Goal: Find specific page/section: Find specific page/section

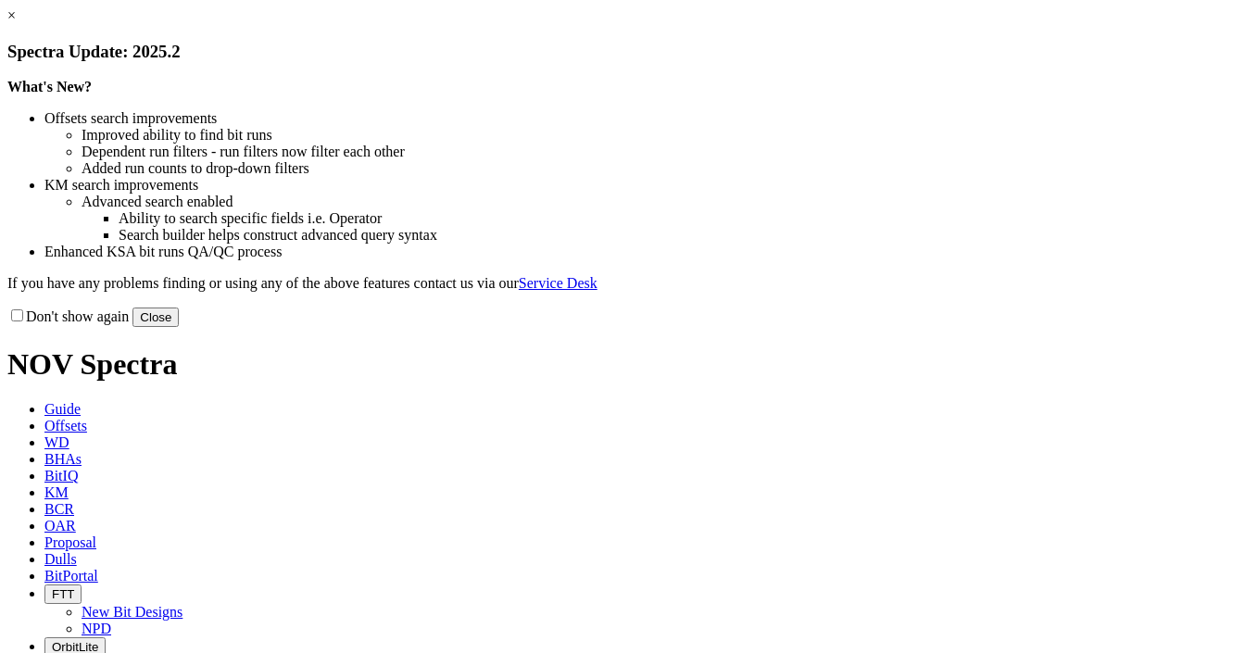
click at [16, 23] on link "×" at bounding box center [11, 15] width 8 height 16
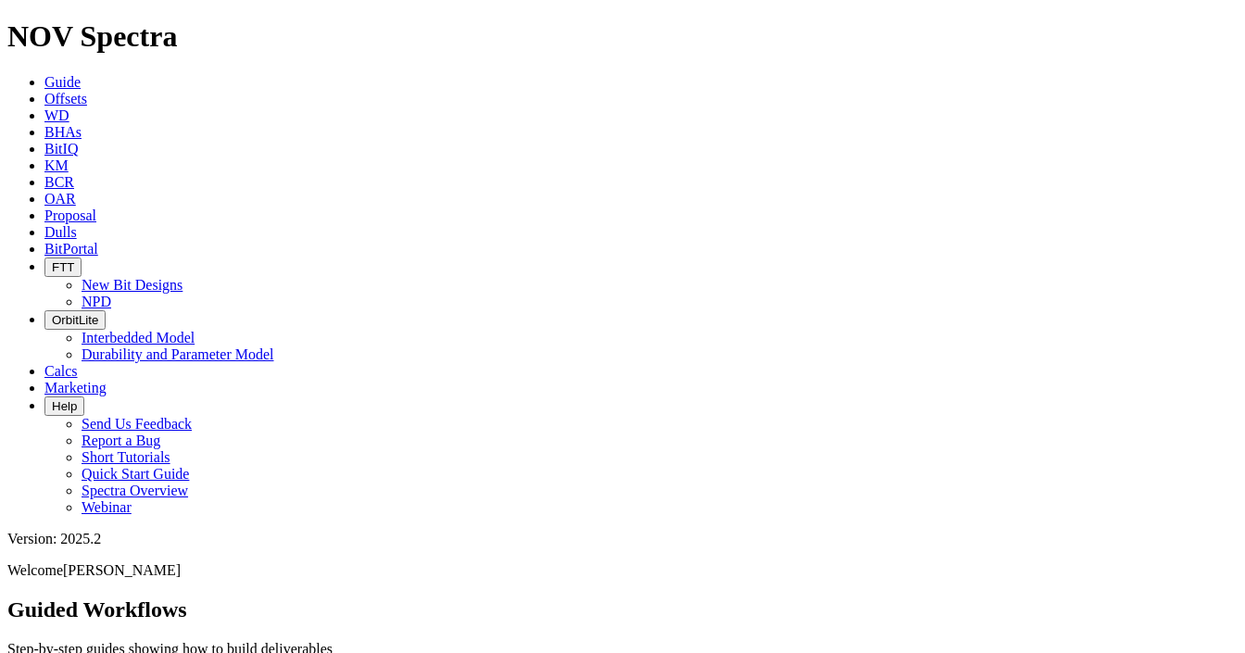
click at [87, 91] on span "Offsets" at bounding box center [65, 99] width 43 height 16
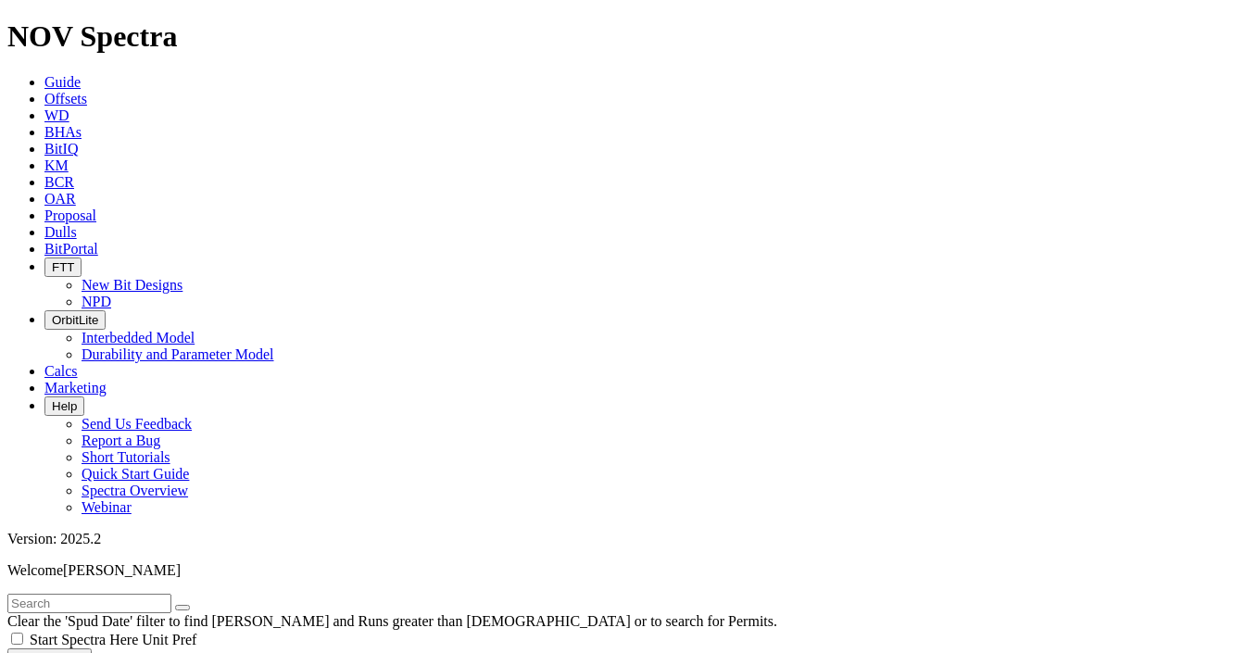
click at [166, 594] on input "text" at bounding box center [89, 603] width 164 height 19
type input "A320681"
click at [77, 224] on span "Dulls" at bounding box center [60, 232] width 32 height 16
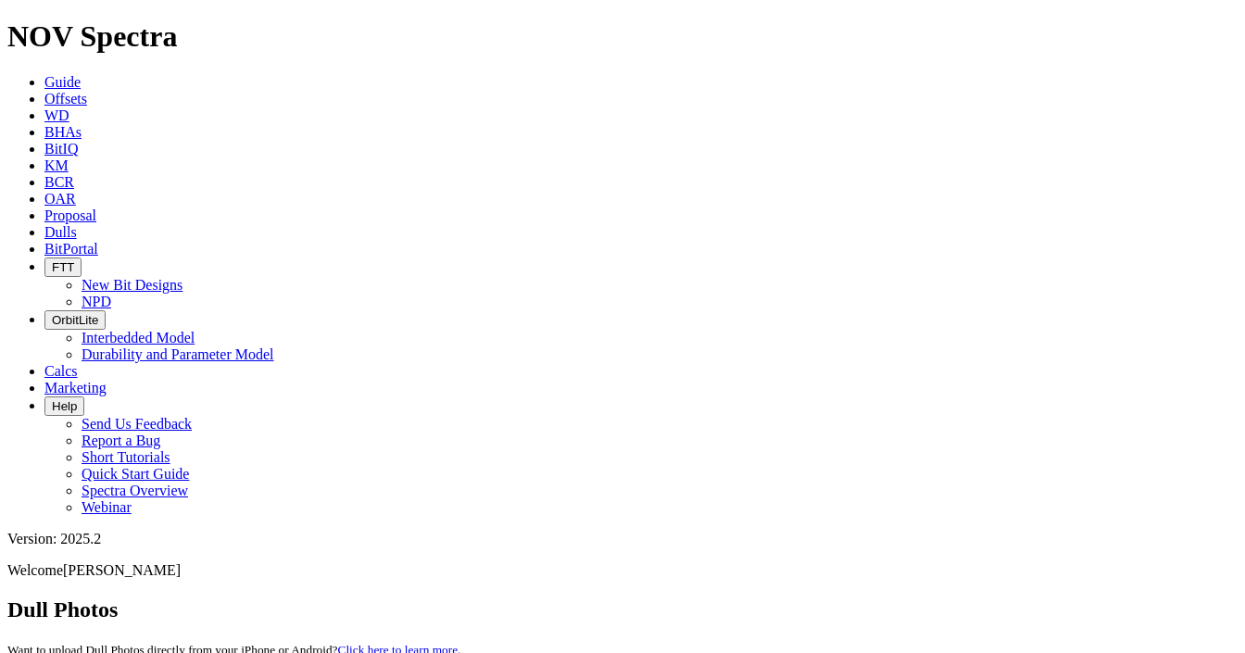
paste input "A320681"
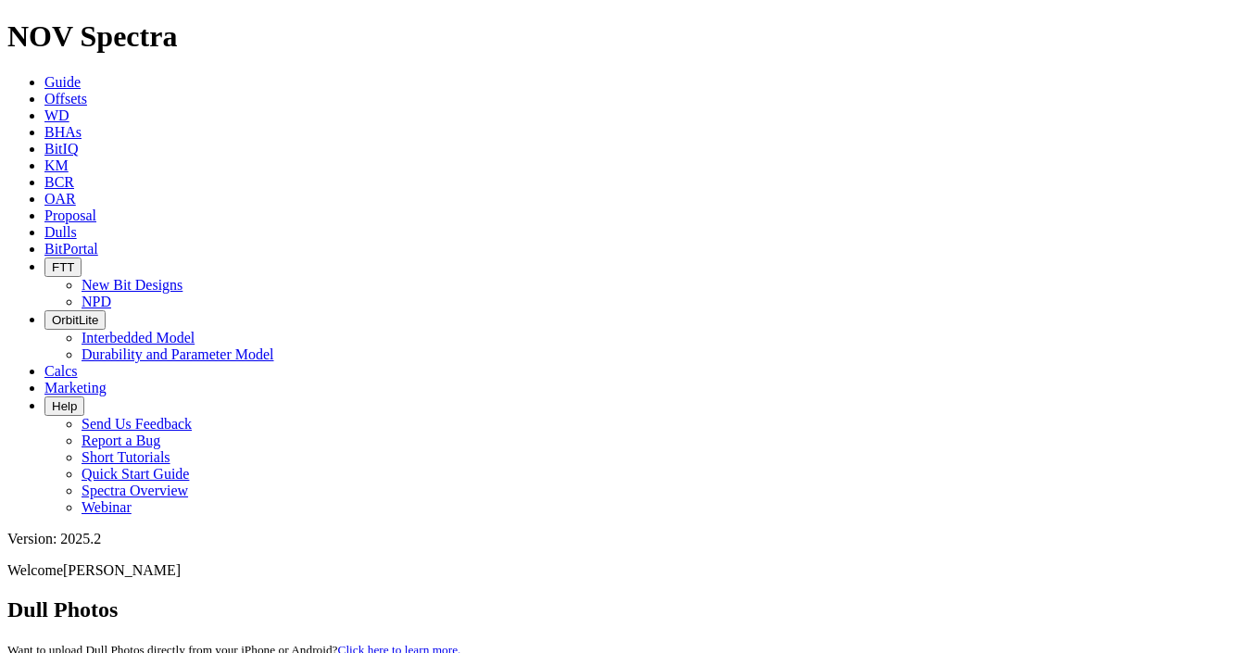
paste input "1"
type input "A320681"
